Goal: Task Accomplishment & Management: Complete application form

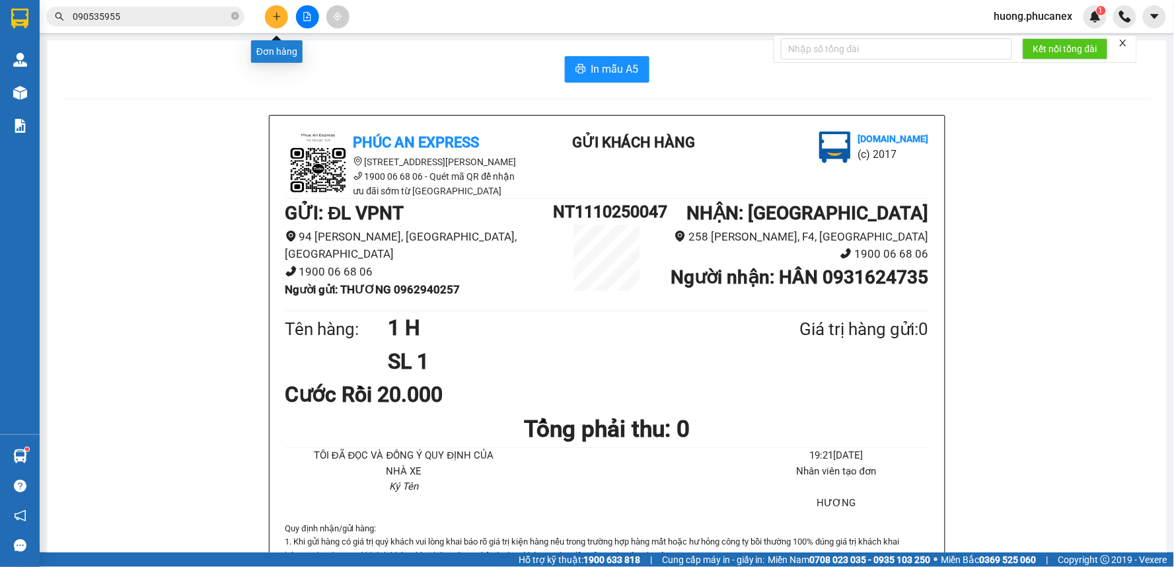
click at [283, 21] on button at bounding box center [276, 16] width 23 height 23
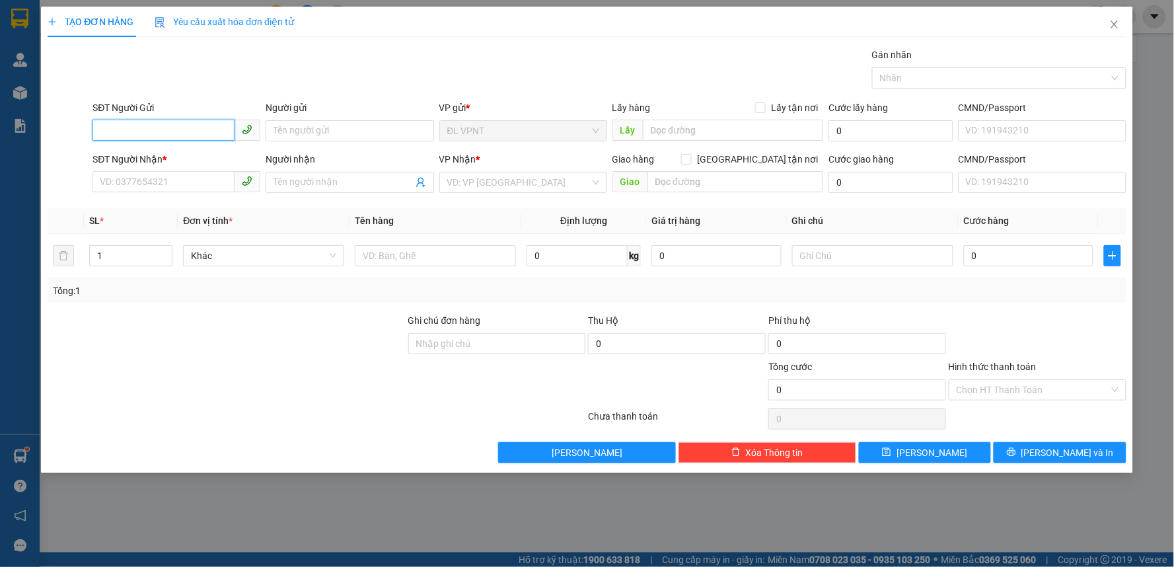
click at [203, 126] on input "SĐT Người Gửi" at bounding box center [163, 130] width 142 height 21
click at [328, 127] on input "Người gửi" at bounding box center [350, 130] width 168 height 21
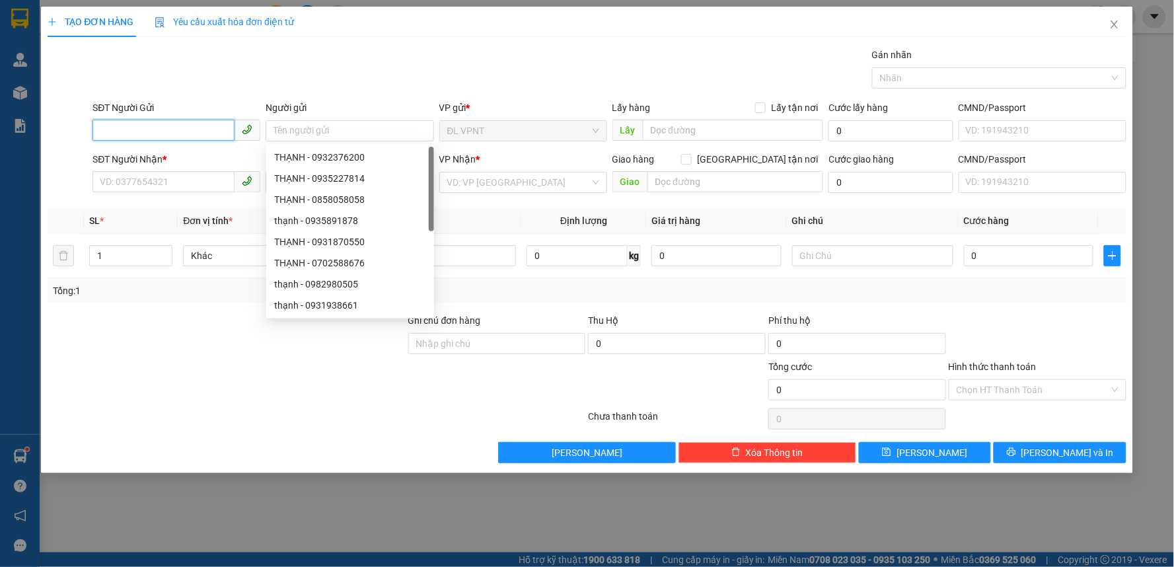
click at [174, 130] on input "SĐT Người Gửi" at bounding box center [163, 130] width 142 height 21
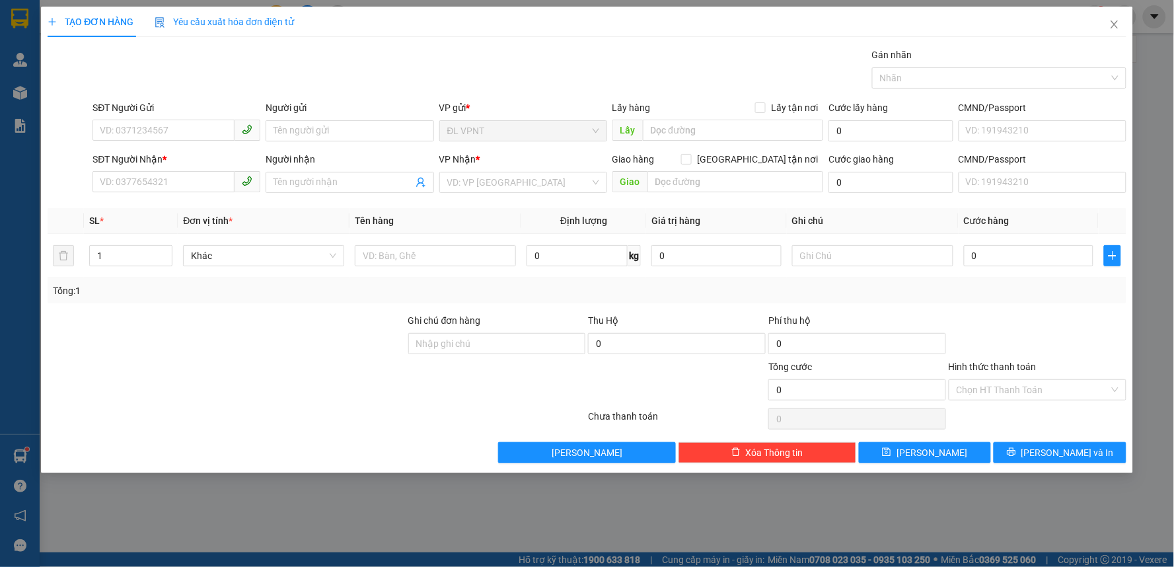
click at [1173, 101] on div "TẠO ĐƠN HÀNG Yêu cầu xuất hóa đơn điện tử Transit Pickup Surcharge Ids Transit …" at bounding box center [587, 283] width 1174 height 567
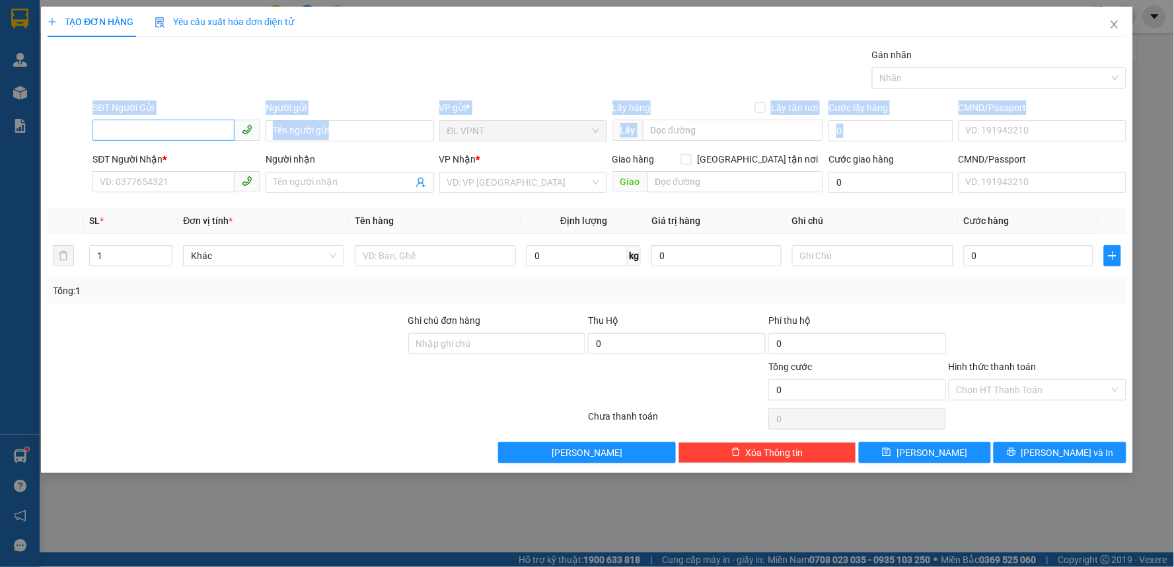
click at [187, 133] on input "SĐT Người Gửi" at bounding box center [163, 130] width 142 height 21
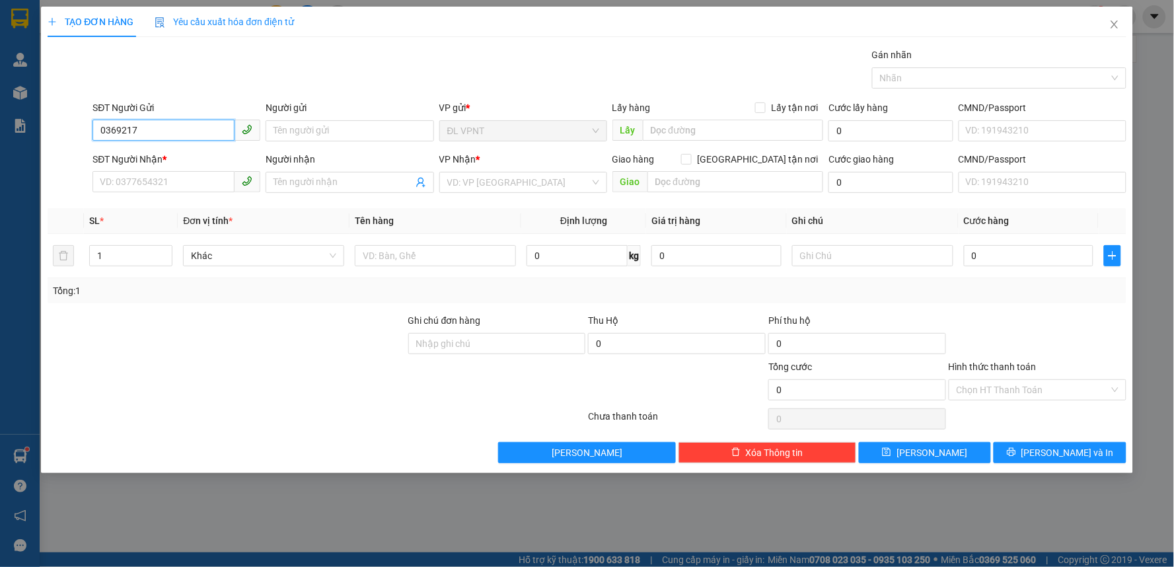
click at [190, 130] on input "0369217" at bounding box center [163, 130] width 142 height 21
click at [169, 154] on div "0369217977 - THẮNG" at bounding box center [176, 157] width 152 height 15
type input "0369217977"
type input "THẮNG"
type input "0982051068"
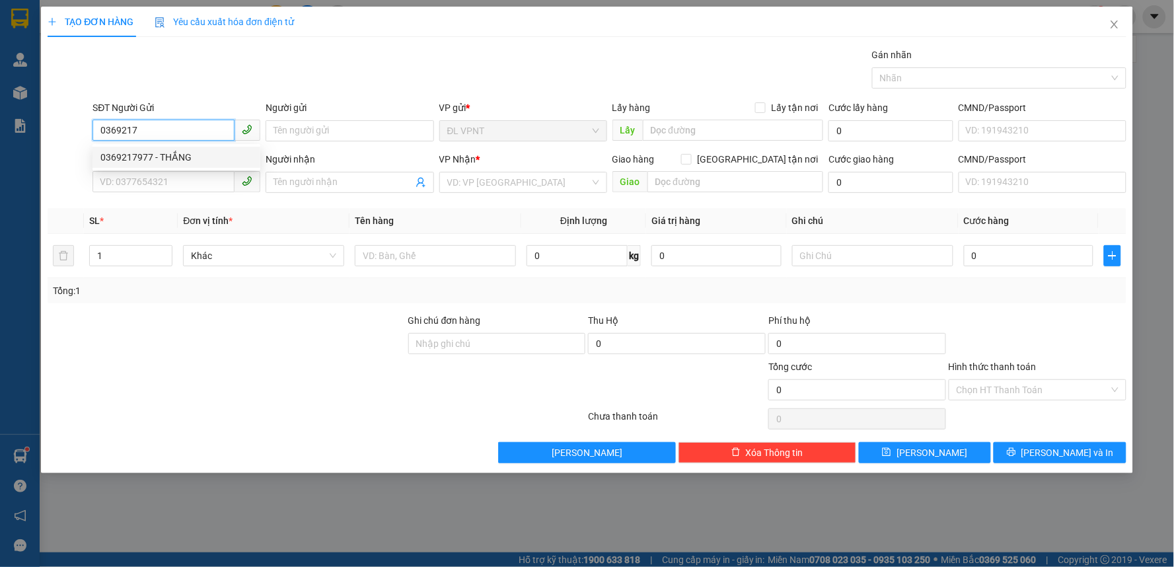
type input "QÚY"
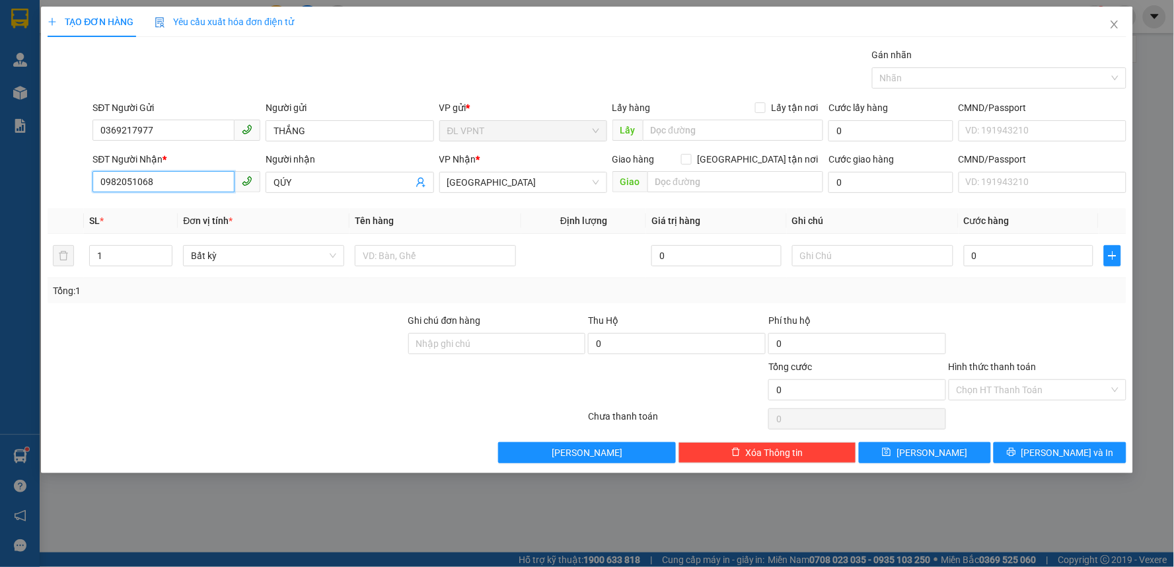
drag, startPoint x: 155, startPoint y: 178, endPoint x: 38, endPoint y: 175, distance: 117.0
click at [38, 175] on div "TẠO ĐƠN HÀNG Yêu cầu xuất hóa đơn điện tử Transit Pickup Surcharge Ids Transit …" at bounding box center [587, 283] width 1174 height 567
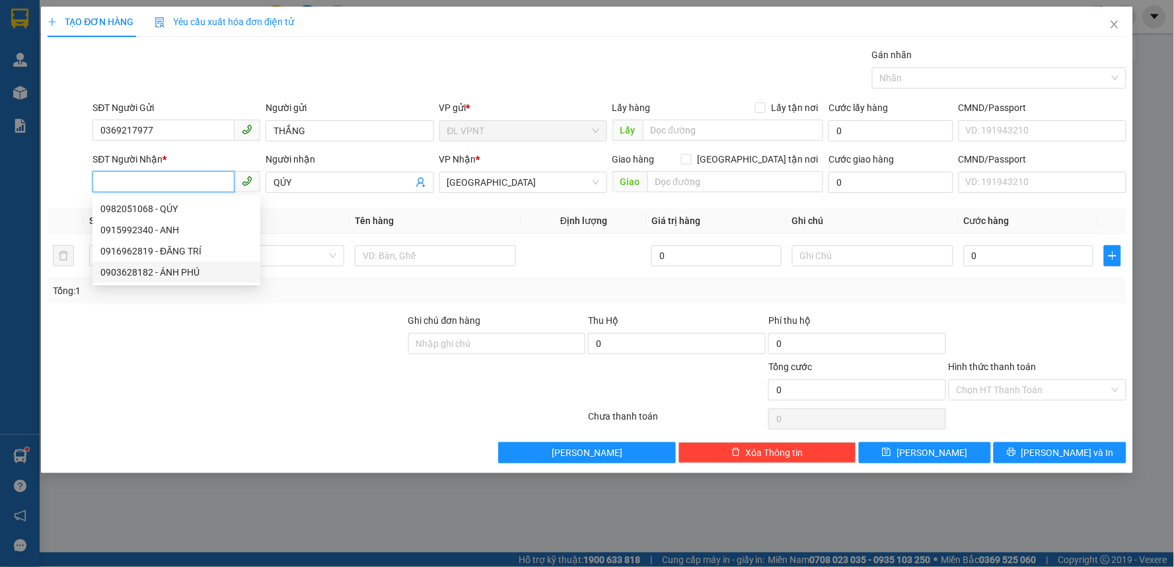
click at [131, 267] on div "0903628182 - ÁNH PHÚ" at bounding box center [176, 272] width 152 height 15
type input "0903628182"
type input "ÁNH PHÚ"
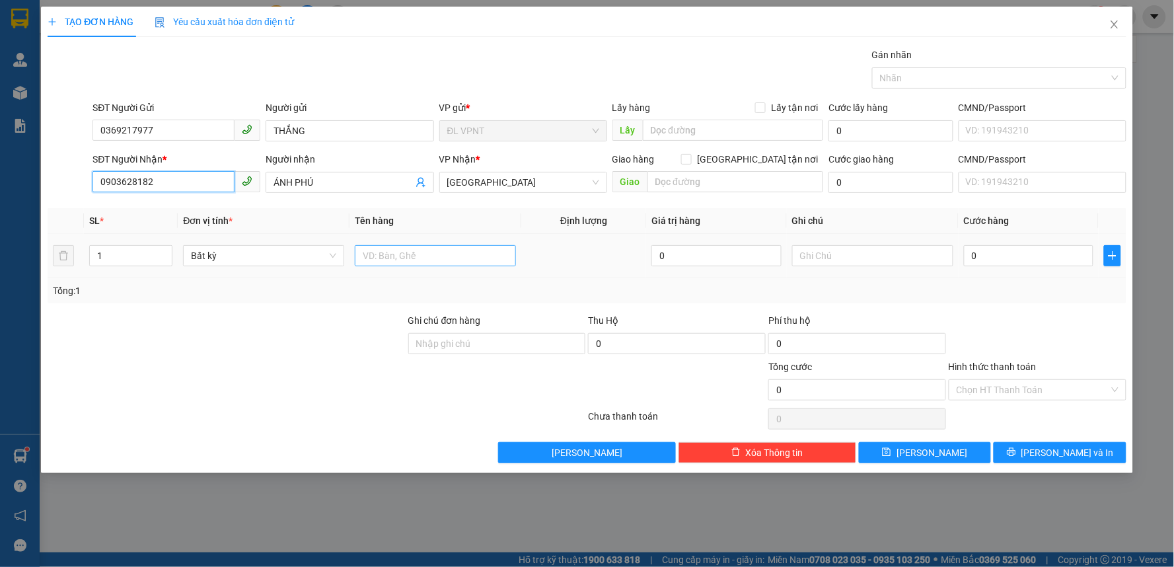
type input "0903628182"
click at [427, 259] on input "text" at bounding box center [435, 255] width 161 height 21
type input "1 H"
click at [1012, 266] on input "0" at bounding box center [1029, 255] width 130 height 21
type input "2"
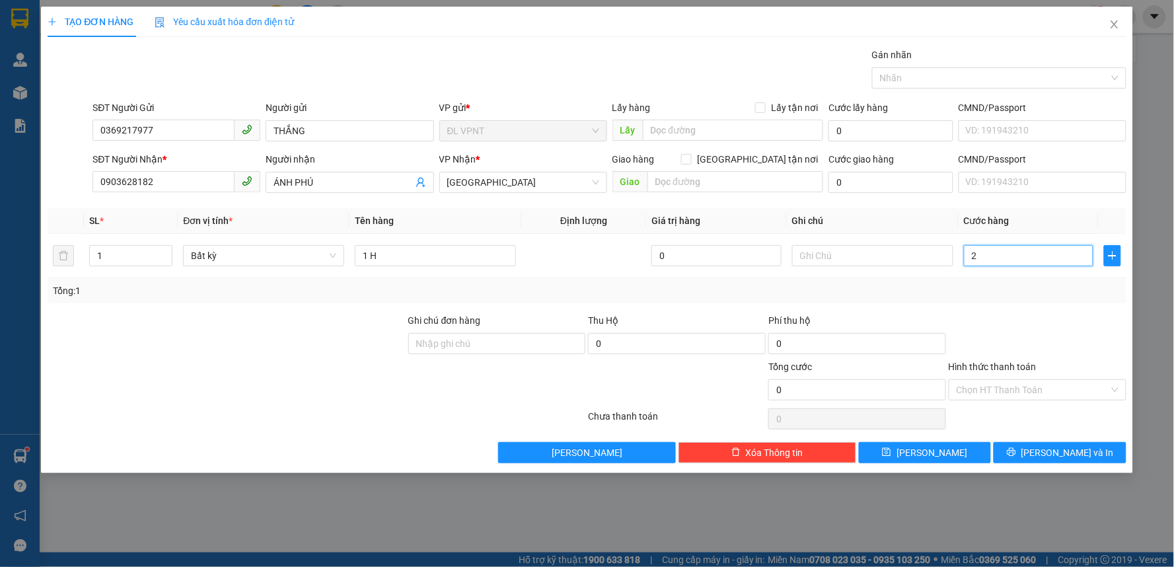
type input "2"
type input "20"
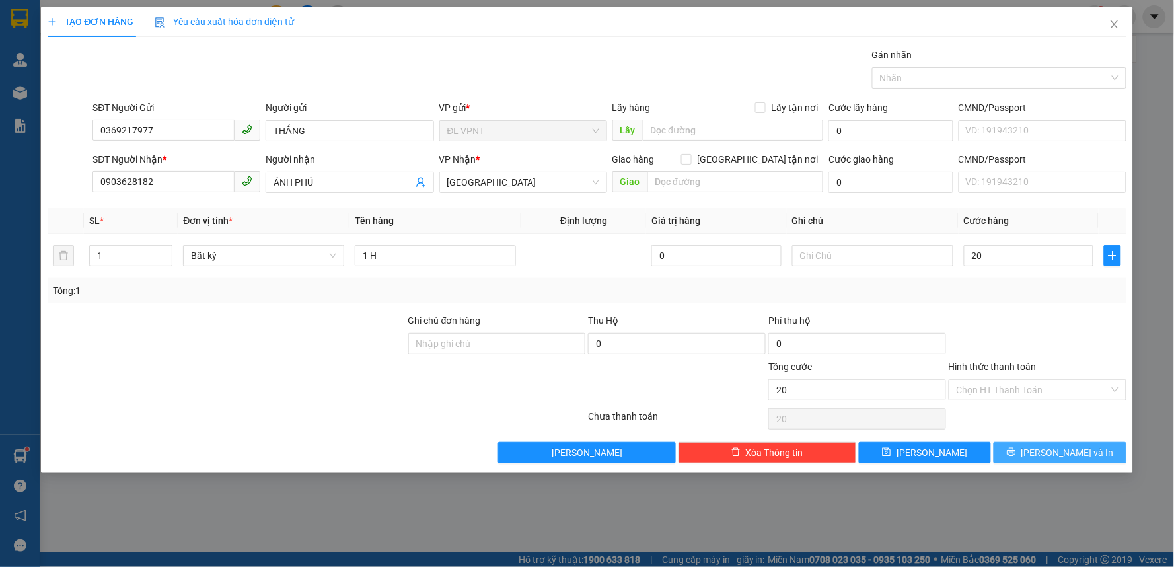
click at [1048, 454] on span "Lưu và In" at bounding box center [1067, 452] width 92 height 15
type input "20.000"
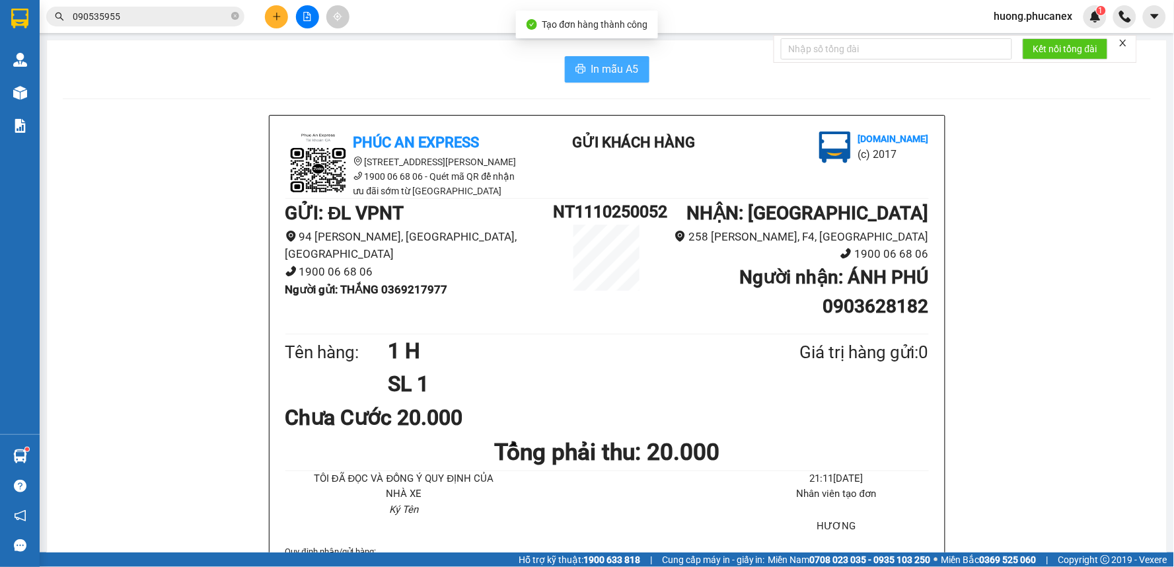
click at [626, 73] on span "In mẫu A5" at bounding box center [615, 69] width 48 height 17
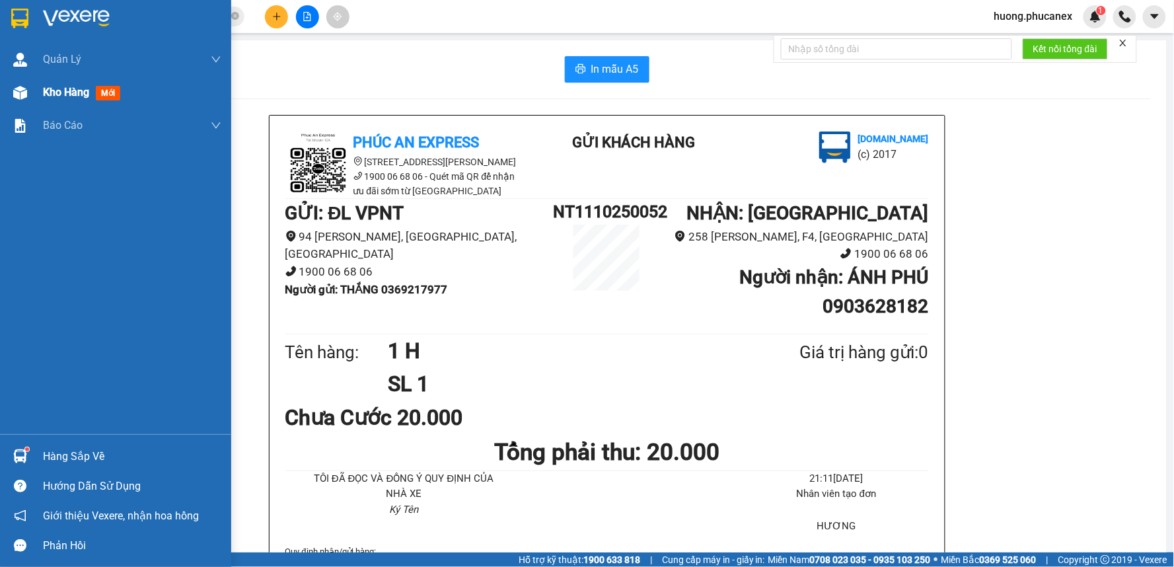
click at [94, 92] on div "Kho hàng mới" at bounding box center [84, 92] width 83 height 17
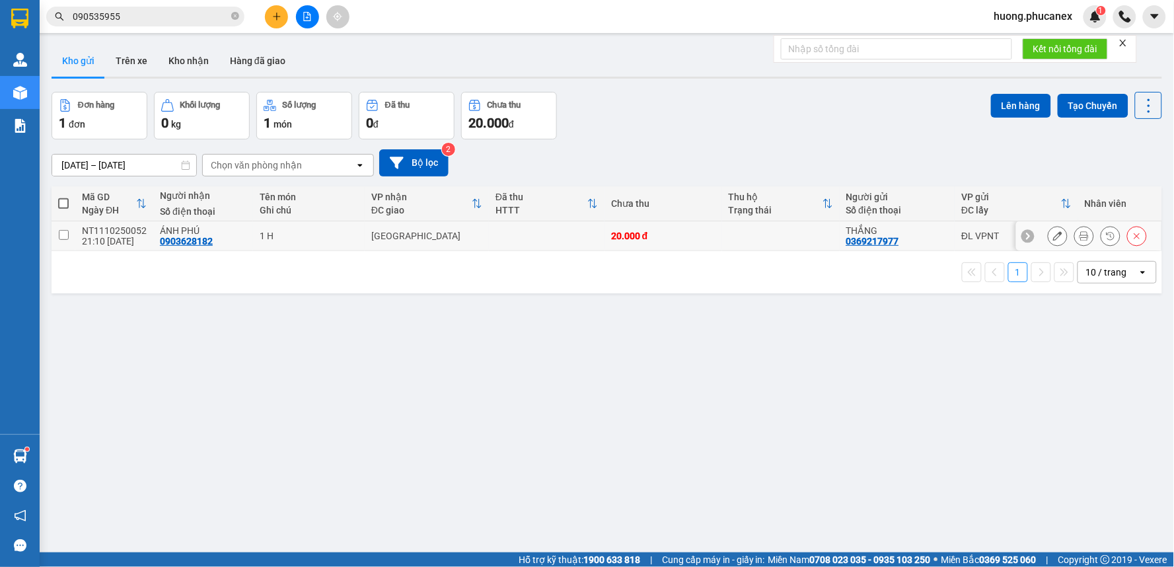
click at [65, 235] on input "checkbox" at bounding box center [64, 235] width 10 height 10
checkbox input "true"
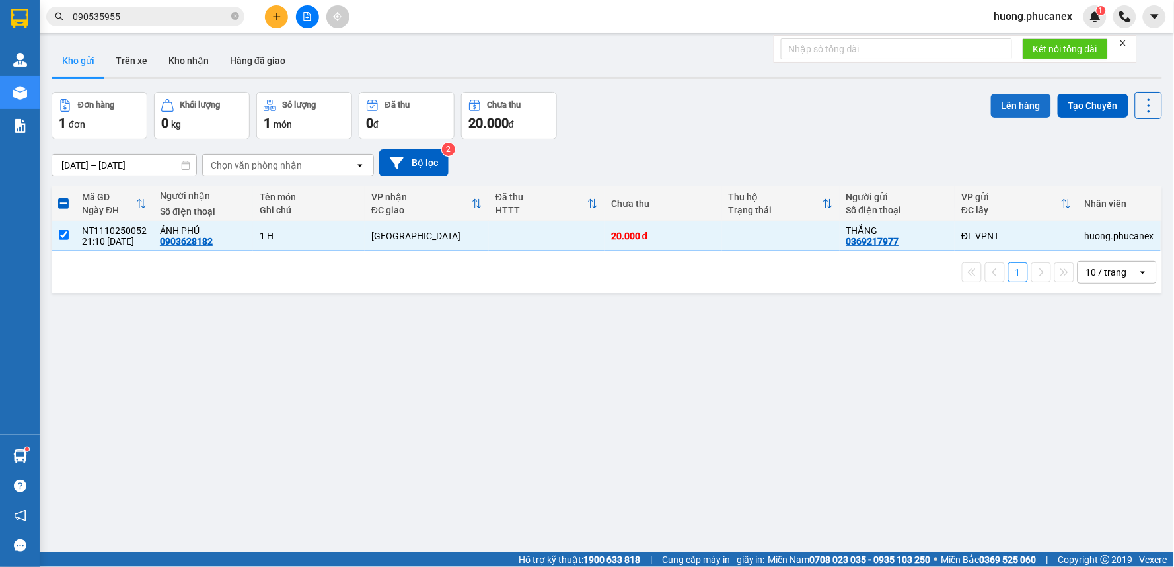
click at [1009, 101] on button "Lên hàng" at bounding box center [1021, 106] width 60 height 24
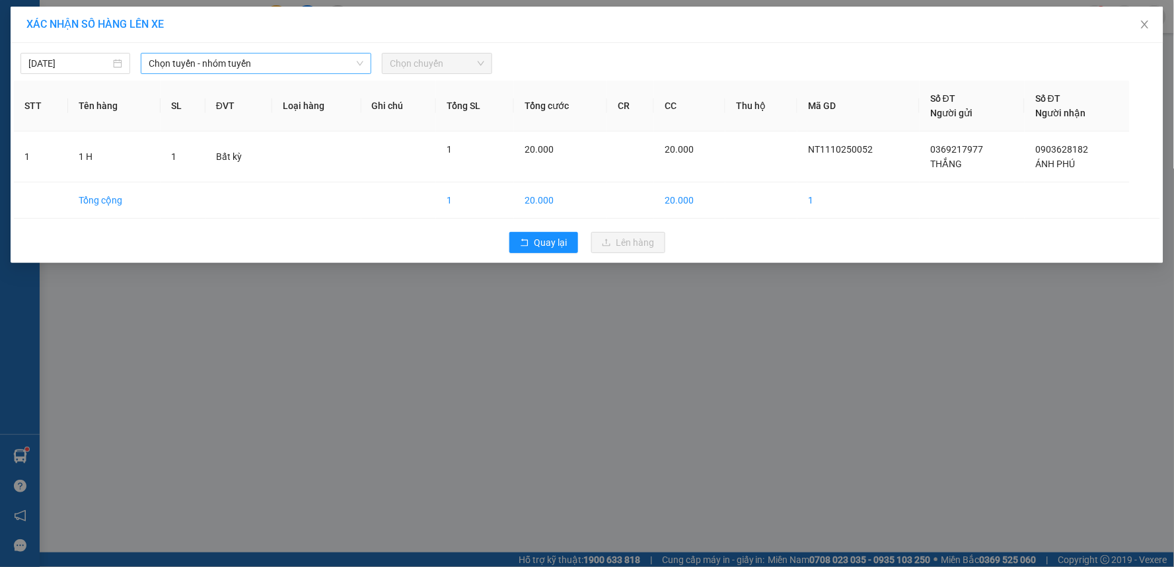
click at [327, 66] on span "Chọn tuyến - nhóm tuyến" at bounding box center [256, 64] width 215 height 20
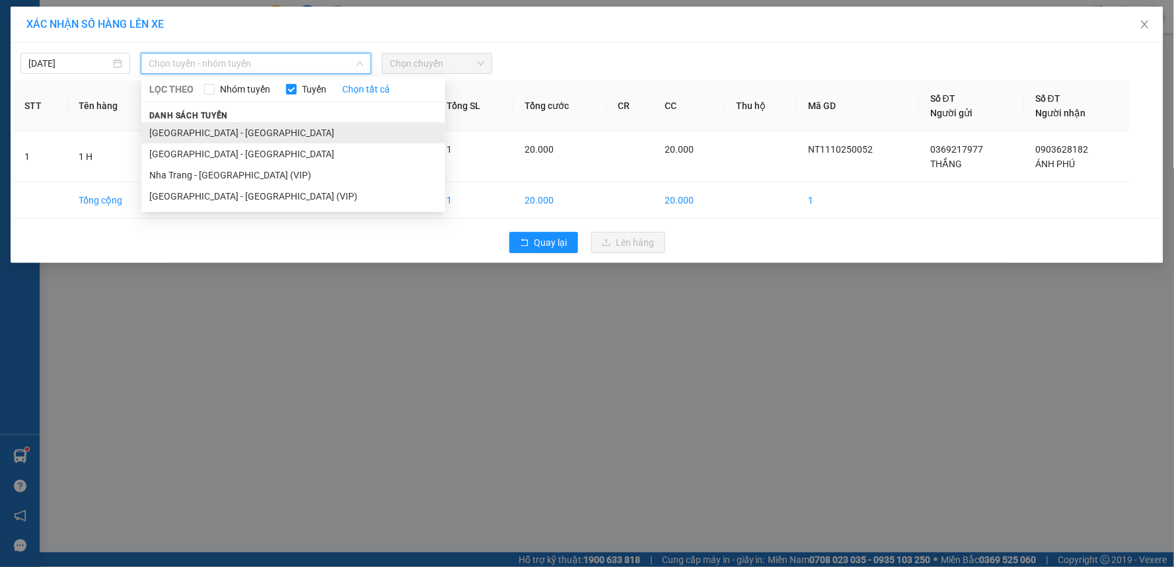
click at [223, 129] on li "Nha Trang - Sài Gòn" at bounding box center [293, 132] width 304 height 21
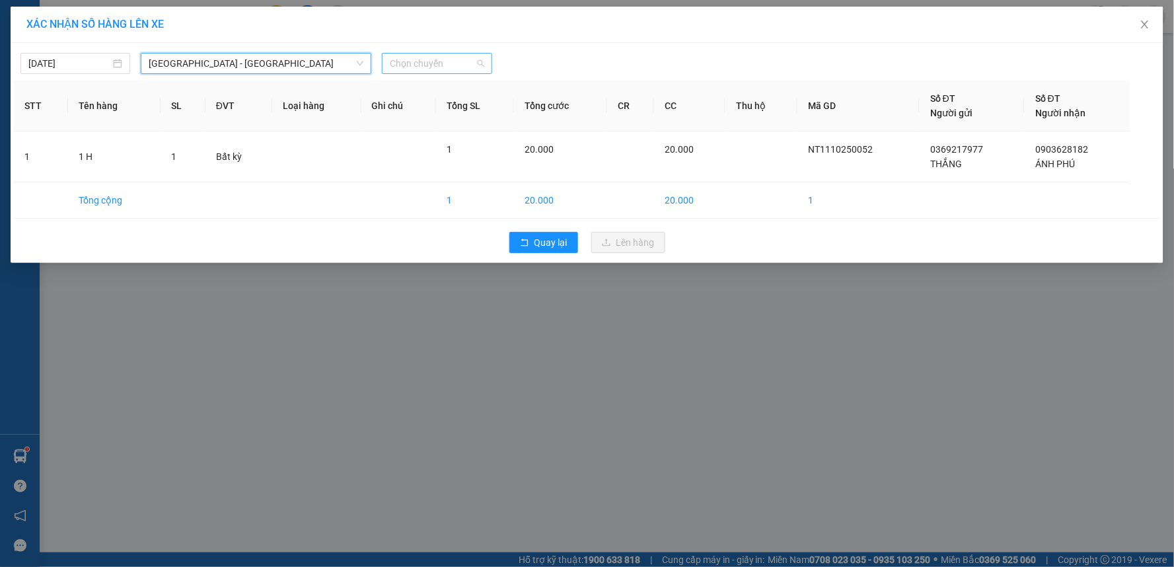
click at [435, 64] on span "Chọn chuyến" at bounding box center [437, 64] width 94 height 20
click at [436, 111] on div "20:30 - 79H-096.72" at bounding box center [441, 111] width 103 height 15
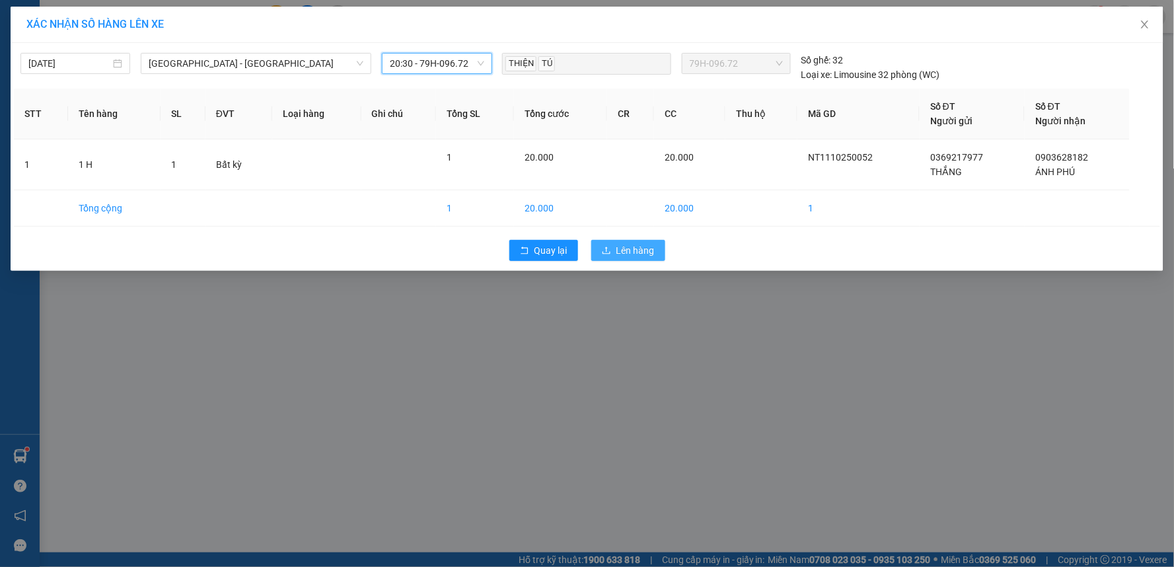
drag, startPoint x: 628, startPoint y: 249, endPoint x: 620, endPoint y: 230, distance: 20.7
click at [628, 248] on span "Lên hàng" at bounding box center [635, 250] width 38 height 15
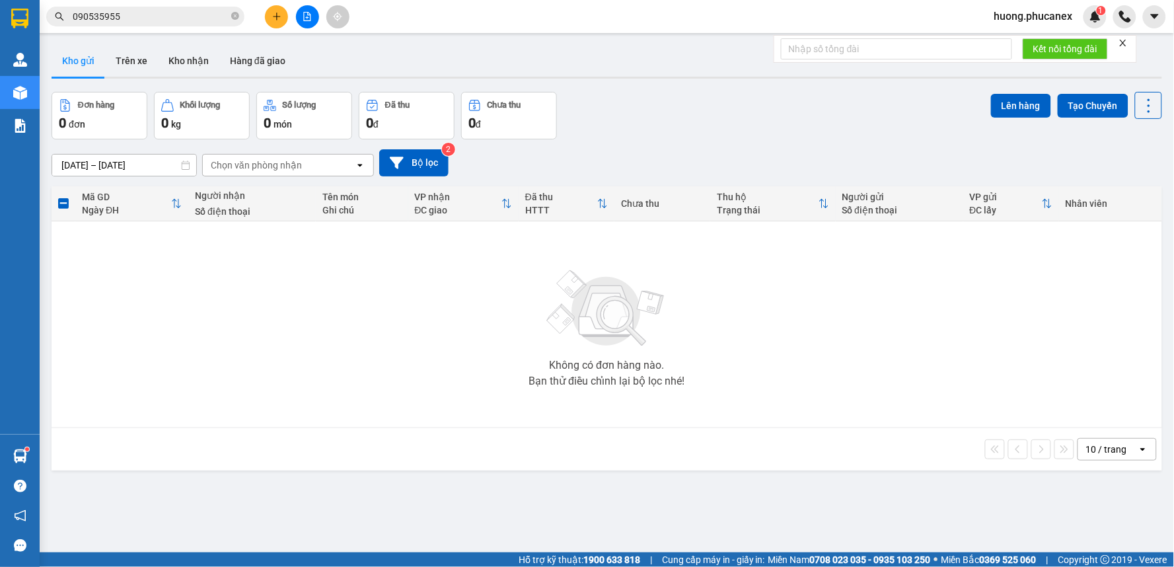
click at [999, 15] on span "huong.phucanex" at bounding box center [1034, 16] width 100 height 17
click at [1009, 36] on span "Đăng xuất" at bounding box center [1040, 41] width 72 height 15
